Goal: Find specific page/section: Find specific page/section

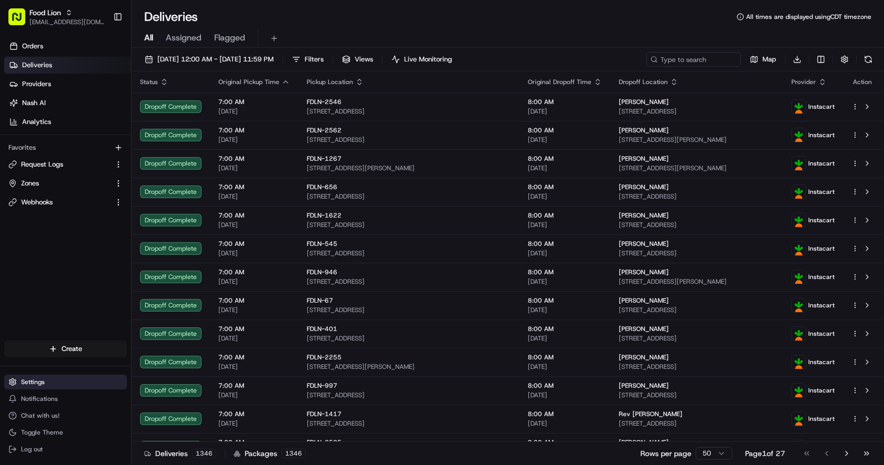
click at [61, 384] on button "Settings" at bounding box center [65, 382] width 123 height 15
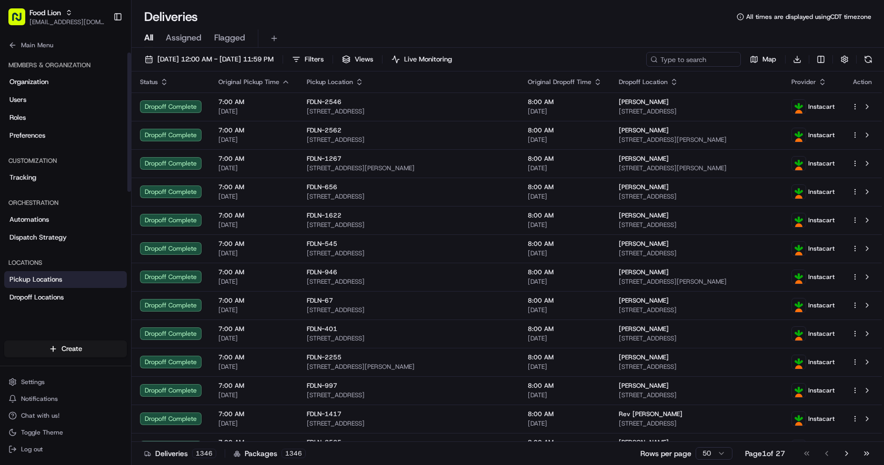
click at [52, 287] on link "Pickup Locations" at bounding box center [65, 279] width 123 height 17
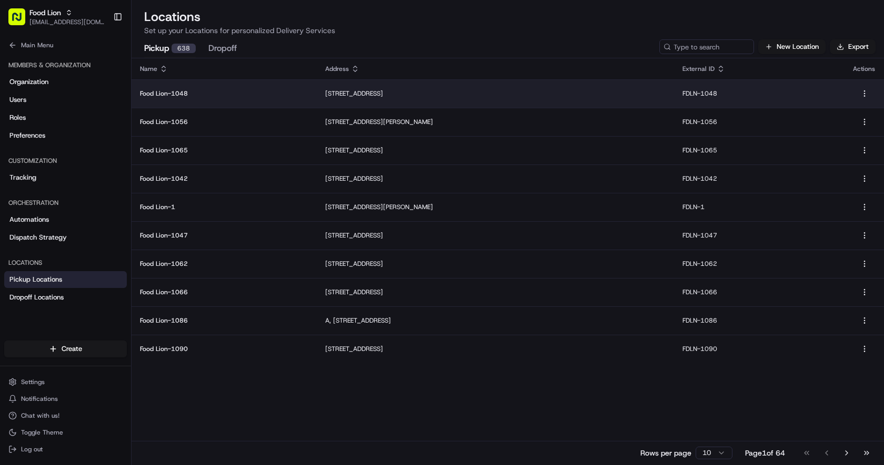
click at [359, 97] on p "23 Sparta Rd B, North Wilkesboro, NC 28659, USA" at bounding box center [495, 93] width 340 height 8
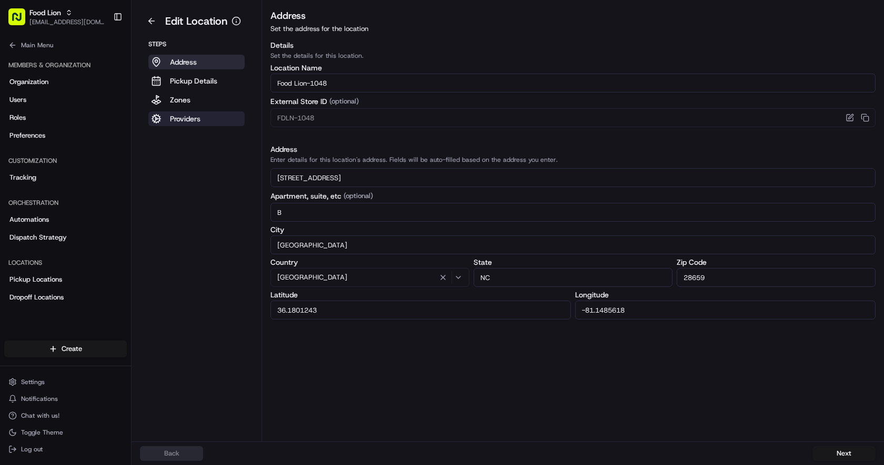
click at [214, 119] on button "Providers" at bounding box center [196, 118] width 96 height 15
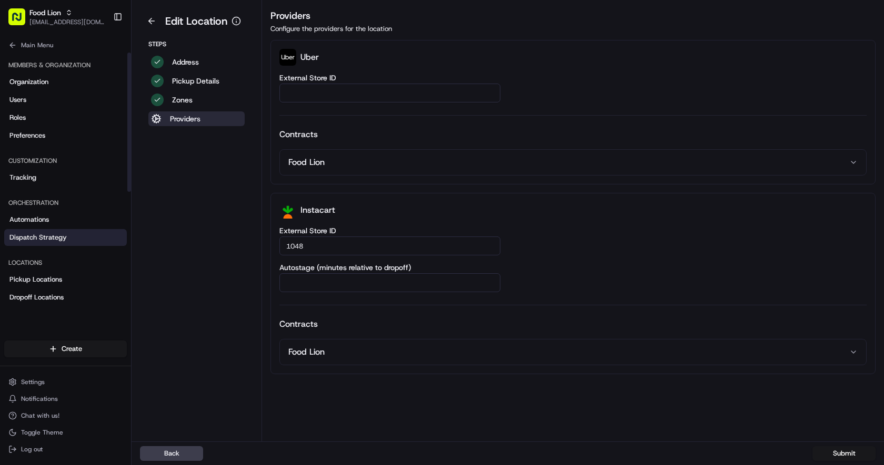
click at [50, 238] on span "Dispatch Strategy" at bounding box center [37, 237] width 57 height 9
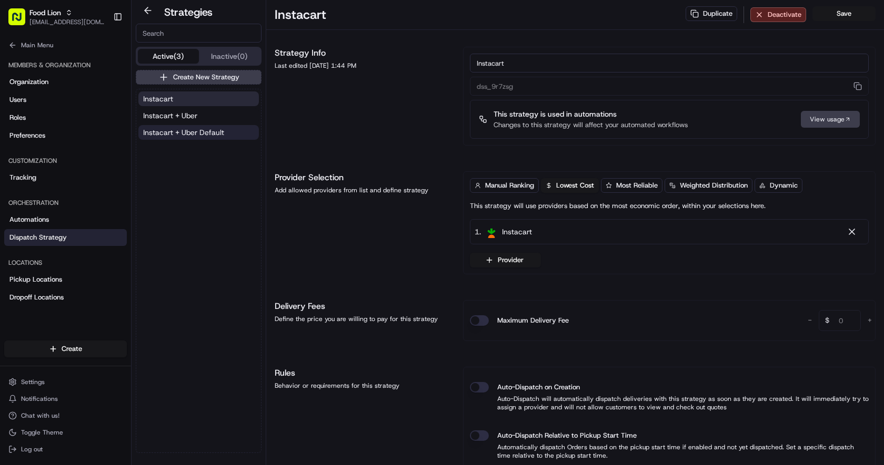
click at [208, 131] on span "Instacart + Uber Default" at bounding box center [183, 132] width 81 height 11
